Goal: Navigation & Orientation: Find specific page/section

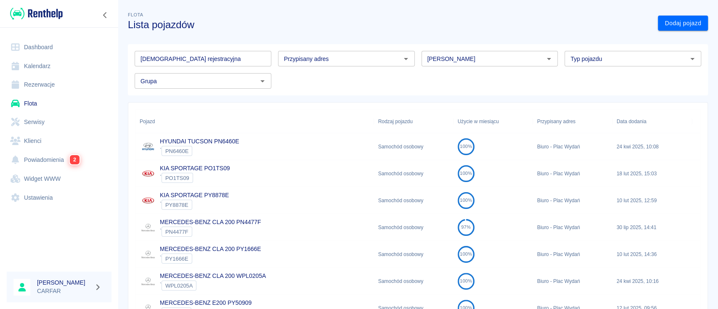
click at [215, 59] on input "[DEMOGRAPHIC_DATA] rejestracyjna" at bounding box center [203, 59] width 137 height 16
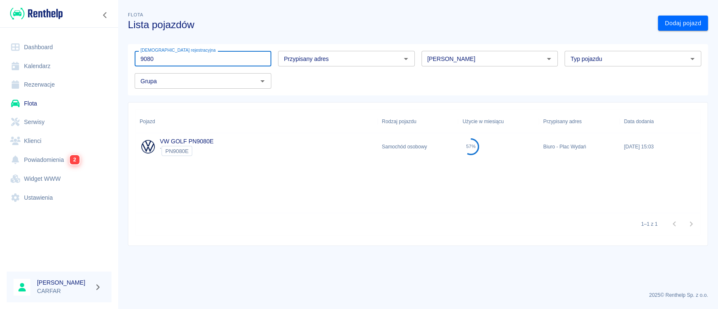
type input "9080"
click at [233, 143] on div "VW GOLF PN9080E ` PN9080E" at bounding box center [256, 146] width 242 height 27
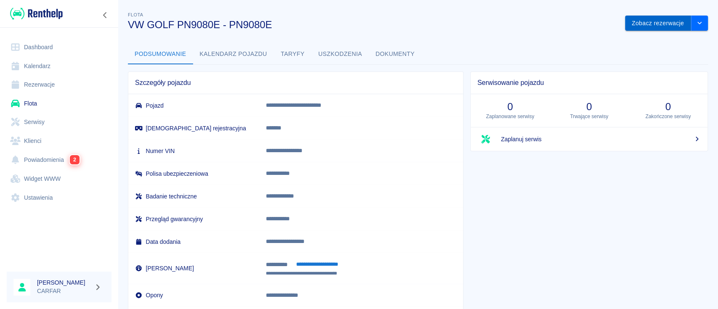
click at [646, 23] on button "Zobacz rezerwacje" at bounding box center [658, 24] width 66 height 16
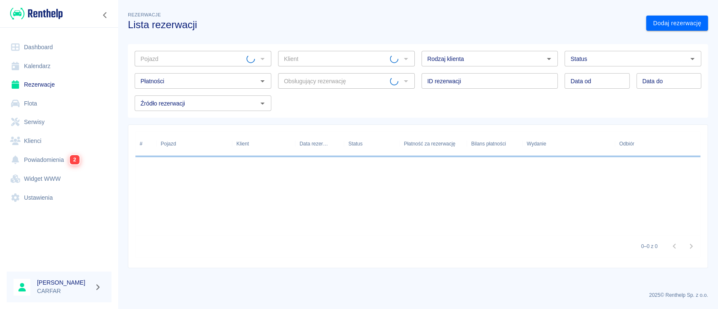
type input "VW GOLF PN9080E - PN9080E"
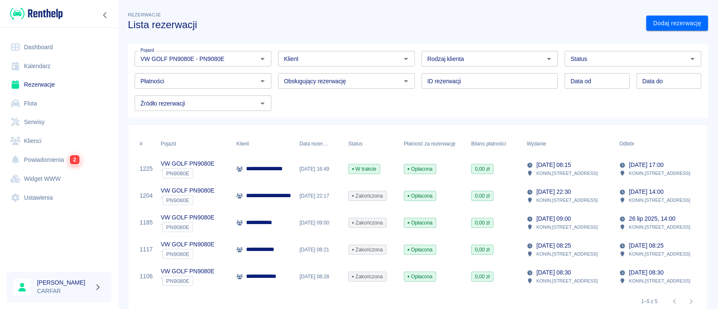
click at [260, 168] on p "**********" at bounding box center [267, 168] width 42 height 9
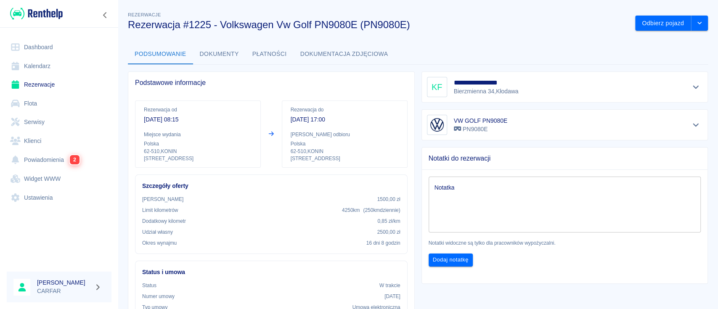
click at [45, 42] on link "Dashboard" at bounding box center [59, 47] width 105 height 19
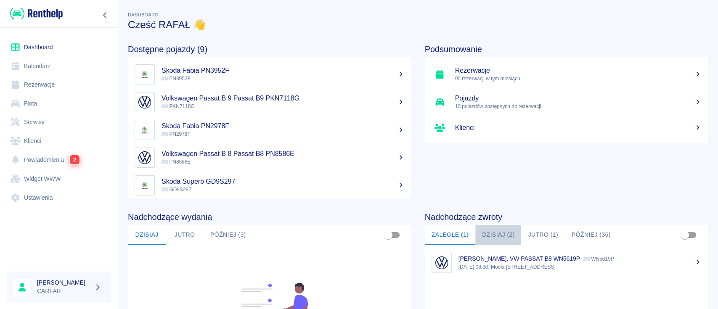
click at [491, 236] on button "Dzisiaj (2)" at bounding box center [498, 235] width 46 height 20
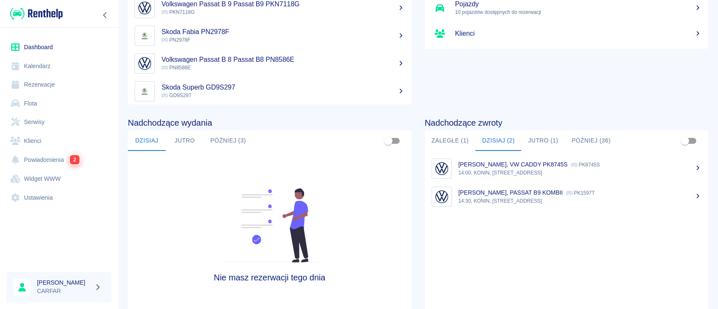
scroll to position [112, 0]
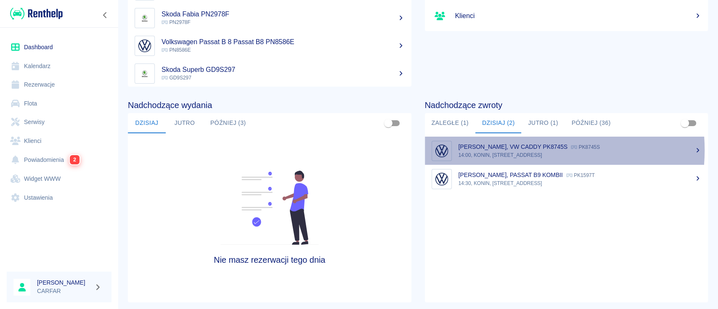
click at [508, 150] on div "[PERSON_NAME], VW CADDY PK8745S PK8745S" at bounding box center [579, 147] width 243 height 9
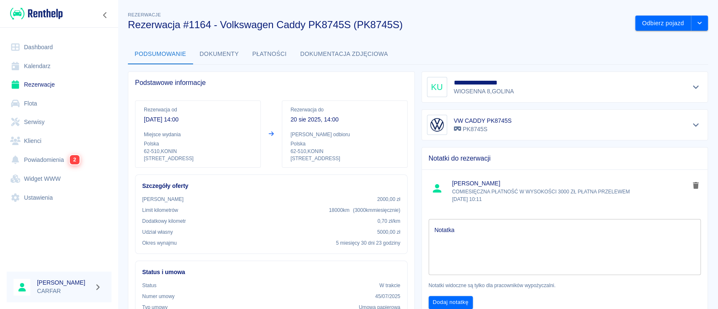
click at [633, 60] on div "Podsumowanie Dokumenty Płatności Dokumentacja zdjęciowa" at bounding box center [418, 54] width 580 height 20
click at [33, 48] on link "Dashboard" at bounding box center [59, 47] width 105 height 19
